Goal: Transaction & Acquisition: Purchase product/service

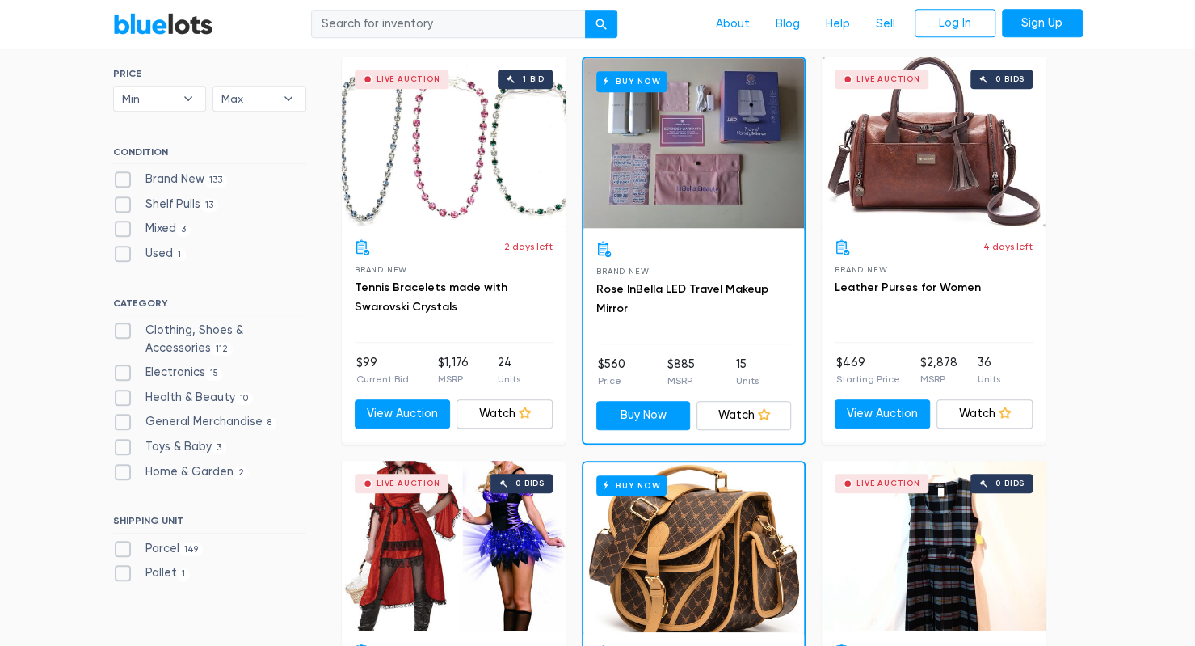
scroll to position [453, 0]
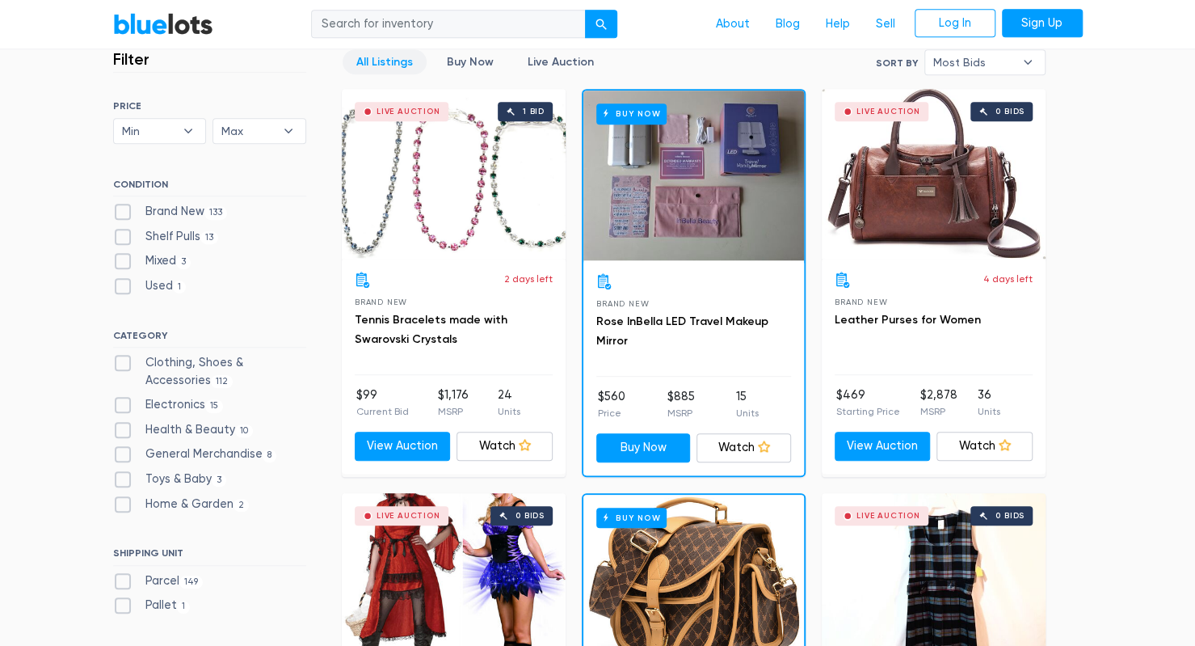
click at [124, 211] on label "Brand New 133" at bounding box center [170, 212] width 115 height 18
click at [124, 211] on New"] "Brand New 133" at bounding box center [118, 208] width 11 height 11
checkbox New"] "true"
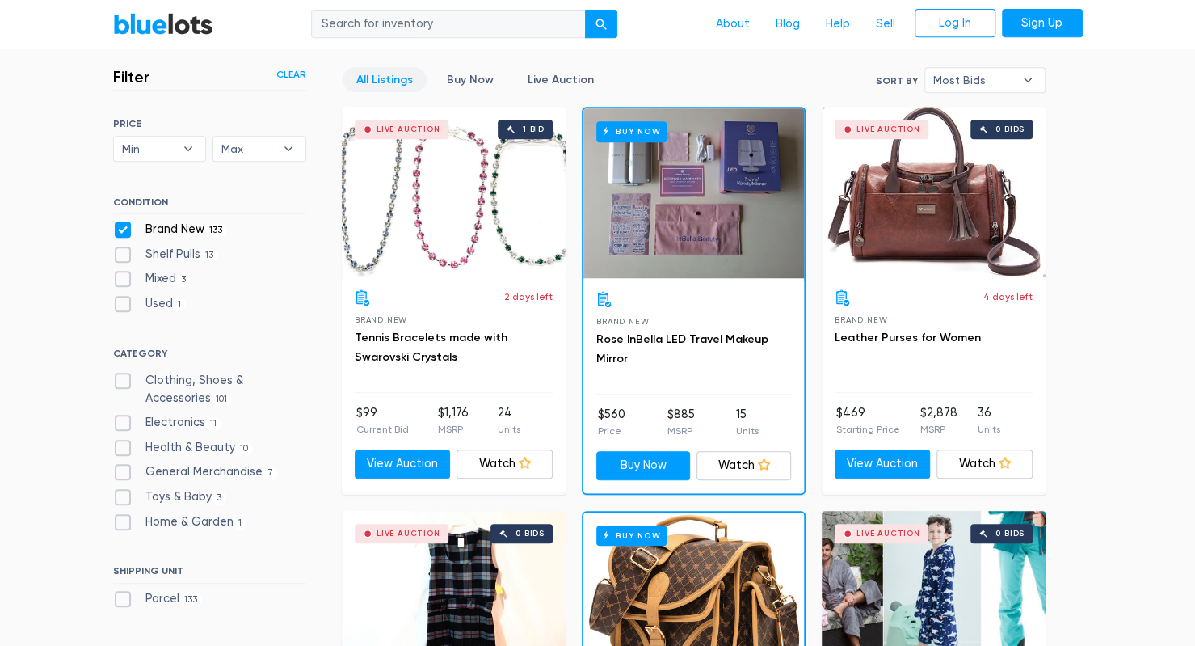
scroll to position [435, 0]
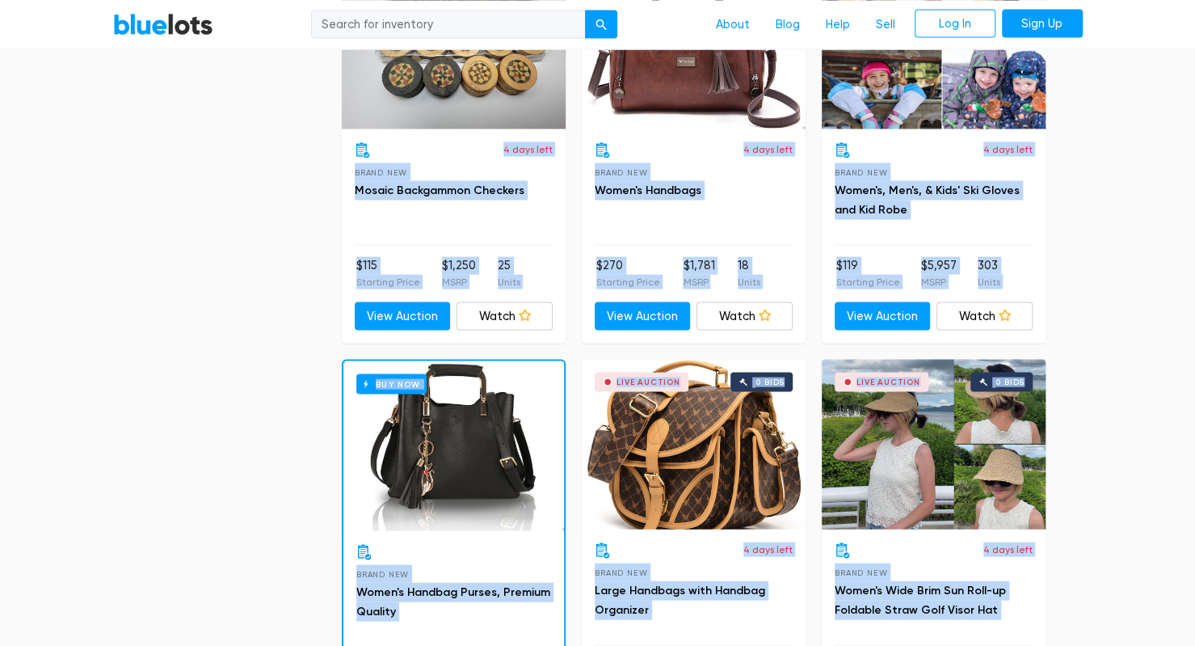
drag, startPoint x: 1125, startPoint y: 232, endPoint x: 936, endPoint y: -70, distance: 356.6
